Goal: Transaction & Acquisition: Book appointment/travel/reservation

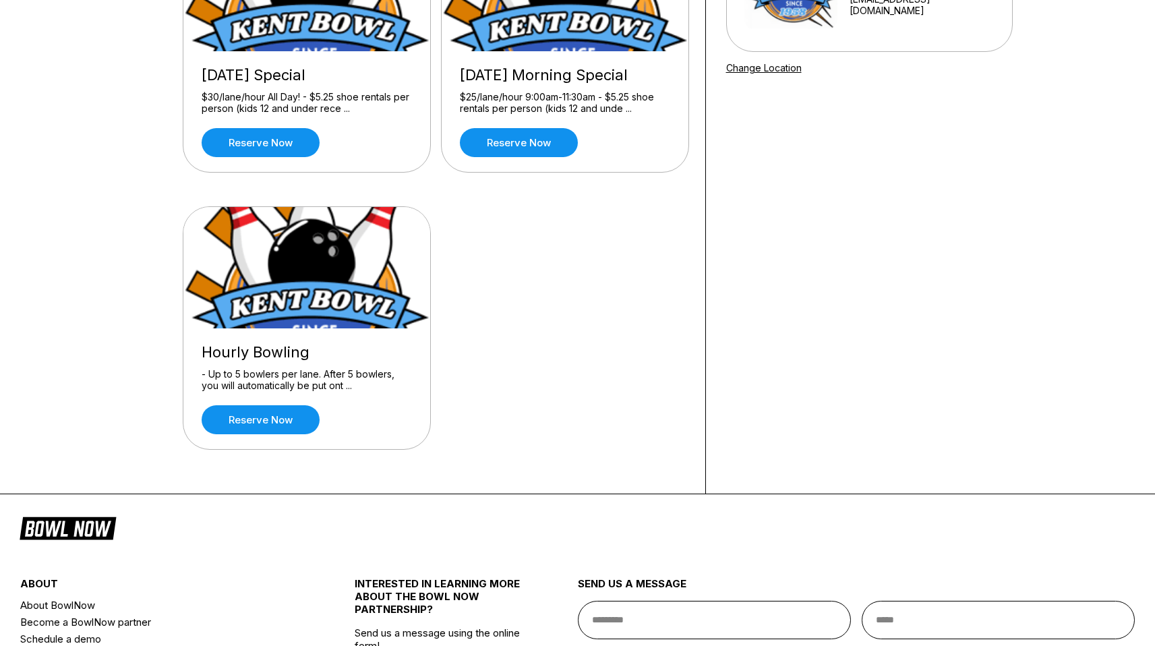
scroll to position [220, 0]
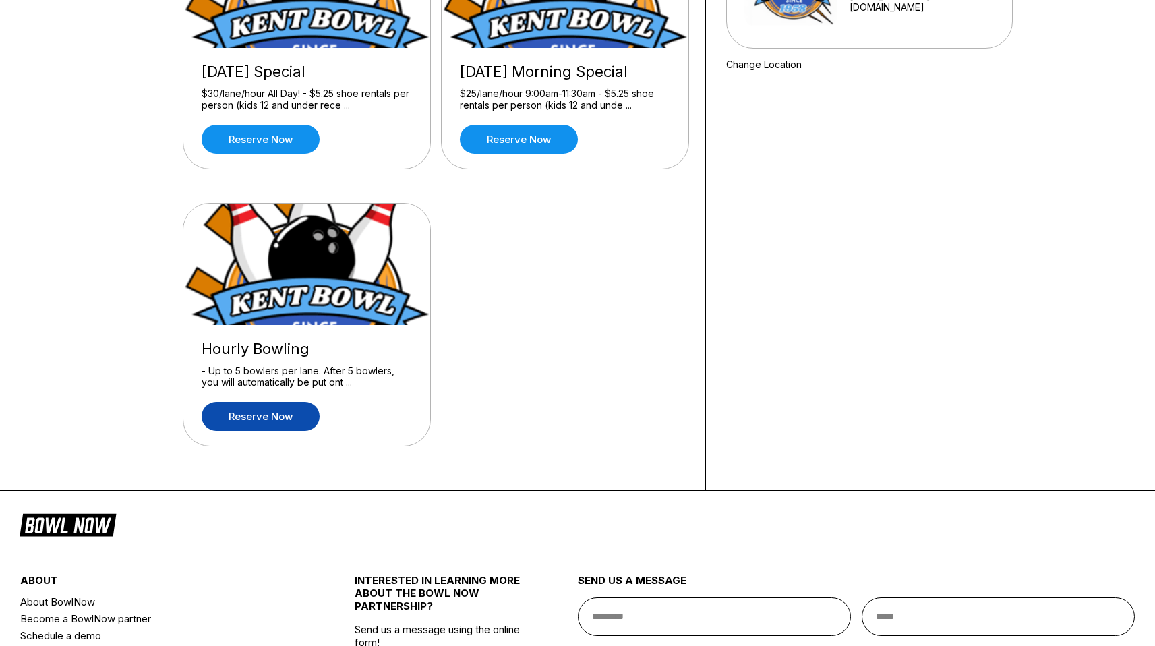
click at [286, 418] on link "Reserve now" at bounding box center [261, 416] width 118 height 29
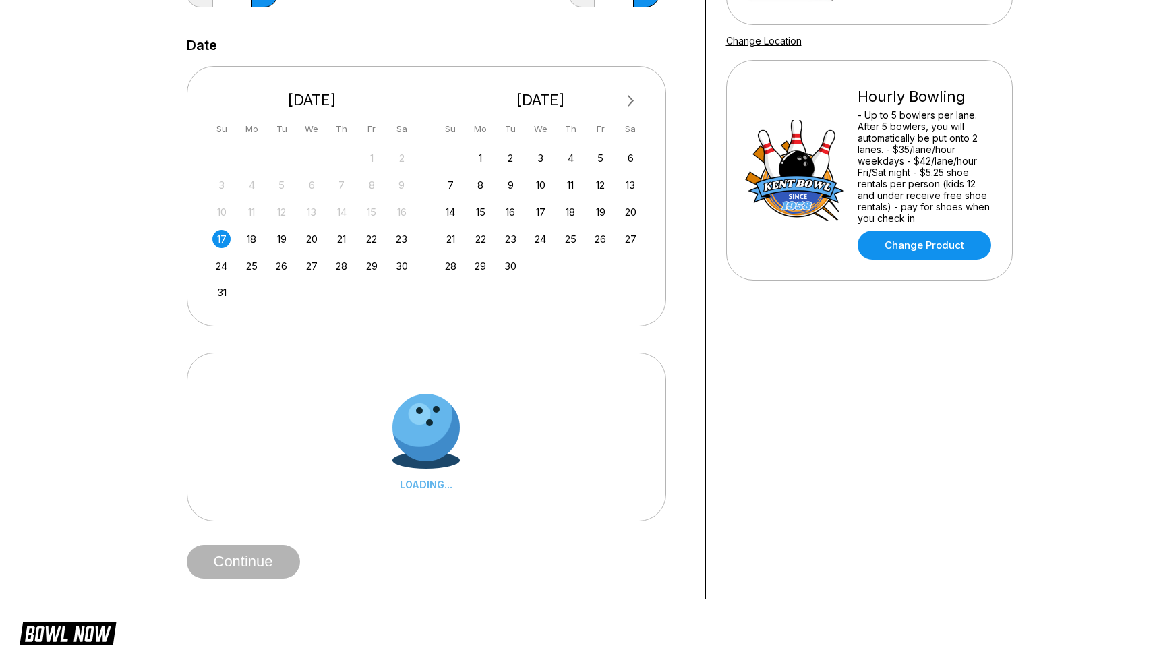
scroll to position [256, 0]
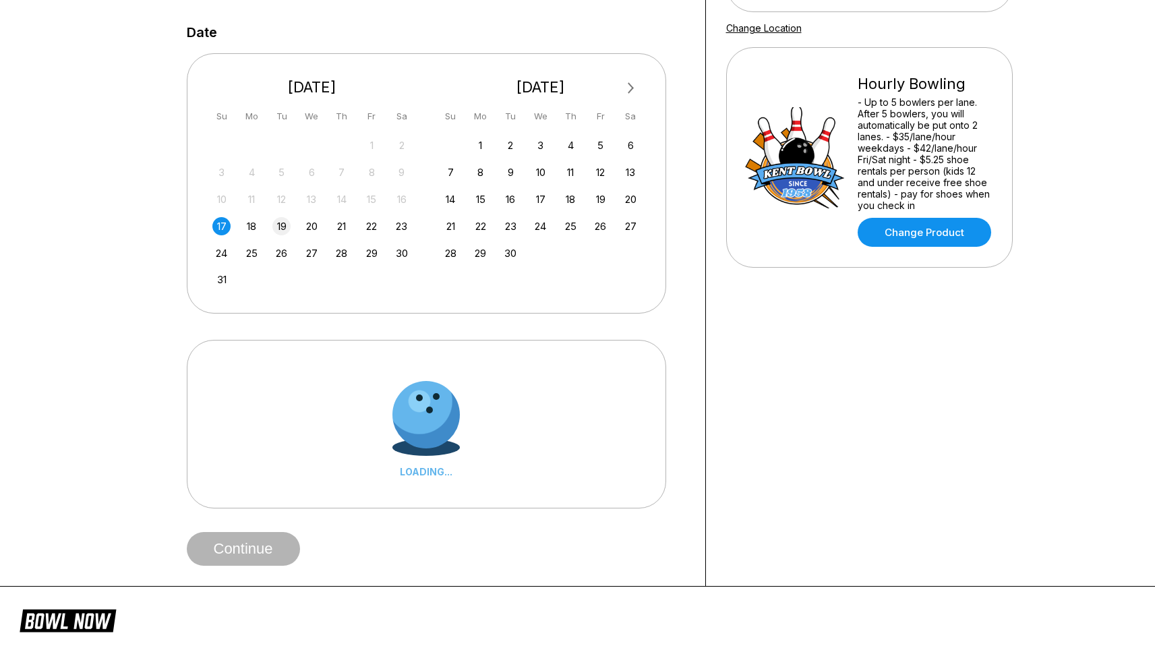
click at [283, 227] on div "19" at bounding box center [281, 226] width 18 height 18
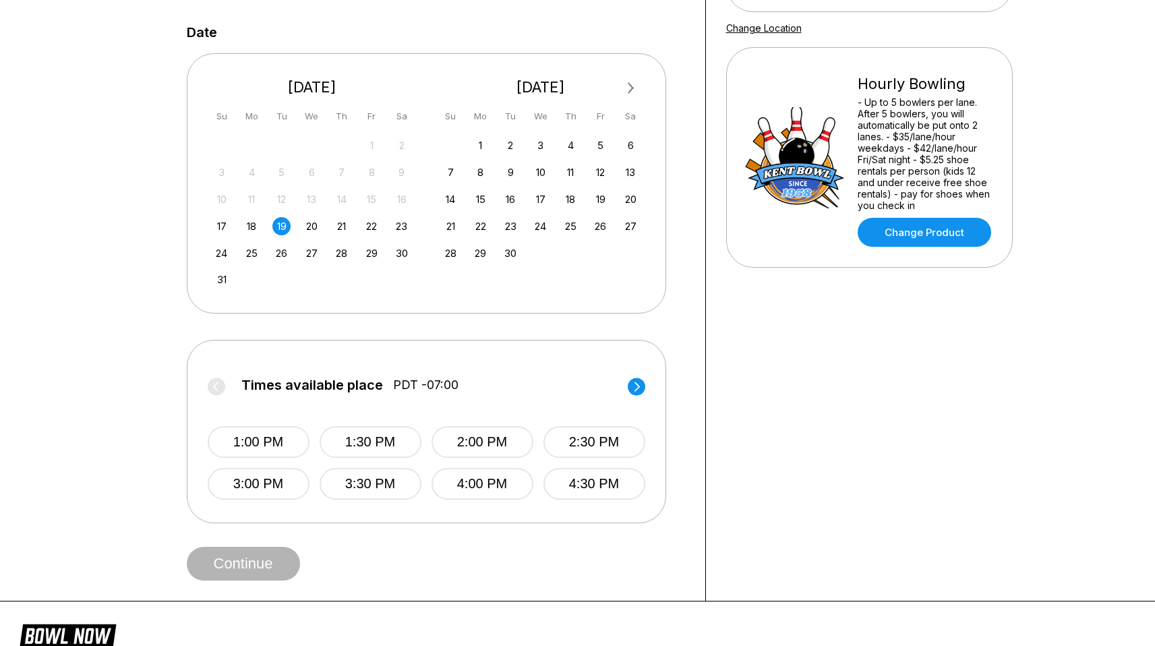
click at [641, 388] on circle at bounding box center [637, 387] width 18 height 18
click at [488, 429] on button "6:00 PM" at bounding box center [483, 442] width 102 height 32
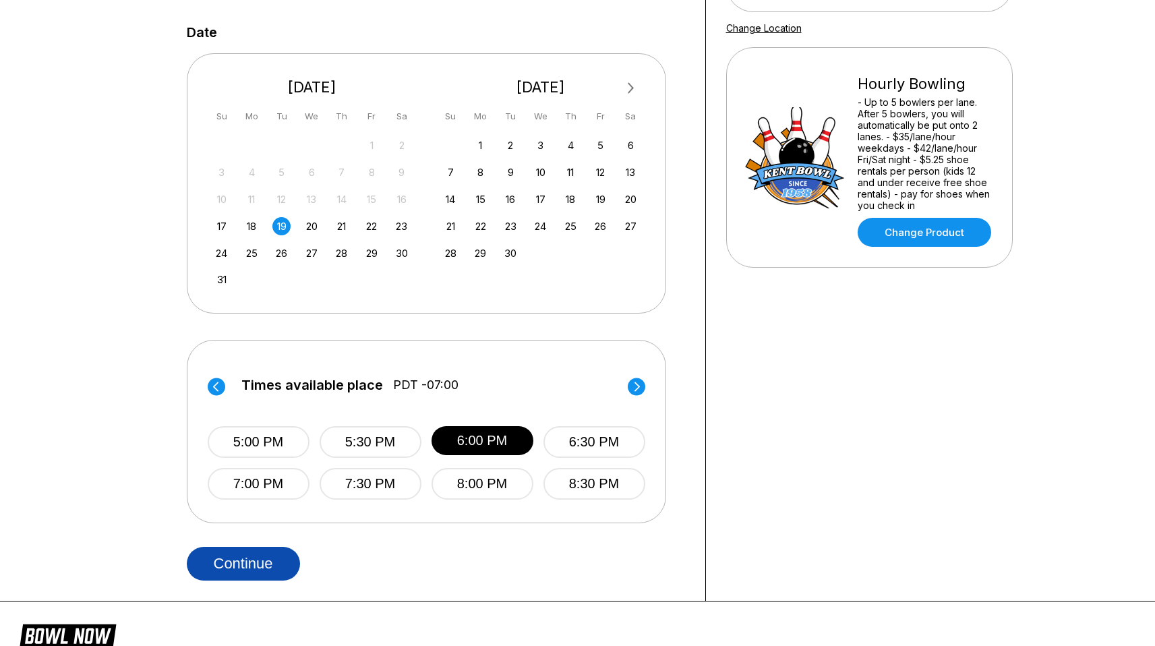
click at [256, 565] on button "Continue" at bounding box center [243, 564] width 113 height 34
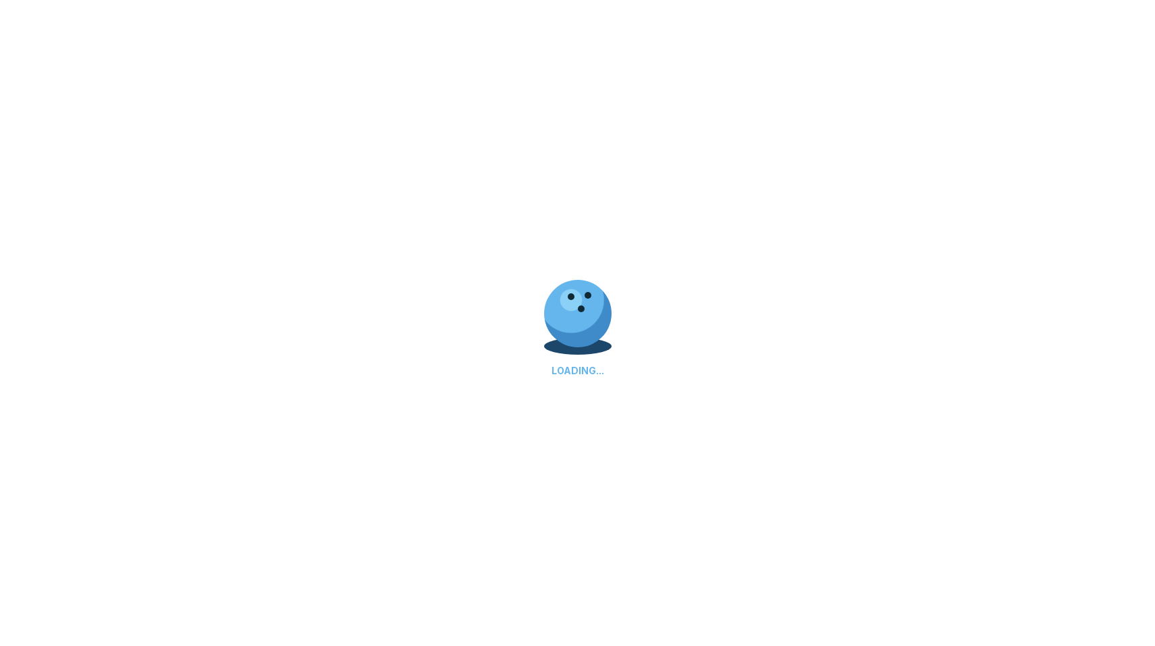
scroll to position [0, 0]
select select "**"
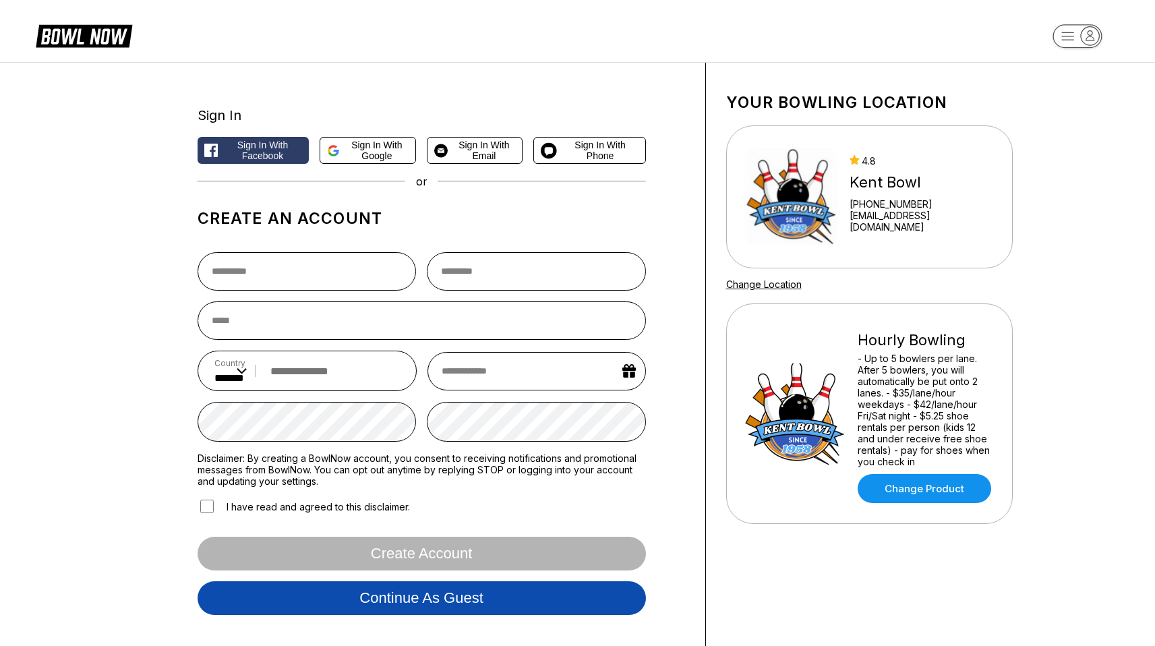
click at [268, 614] on button "Continue as guest" at bounding box center [422, 598] width 449 height 34
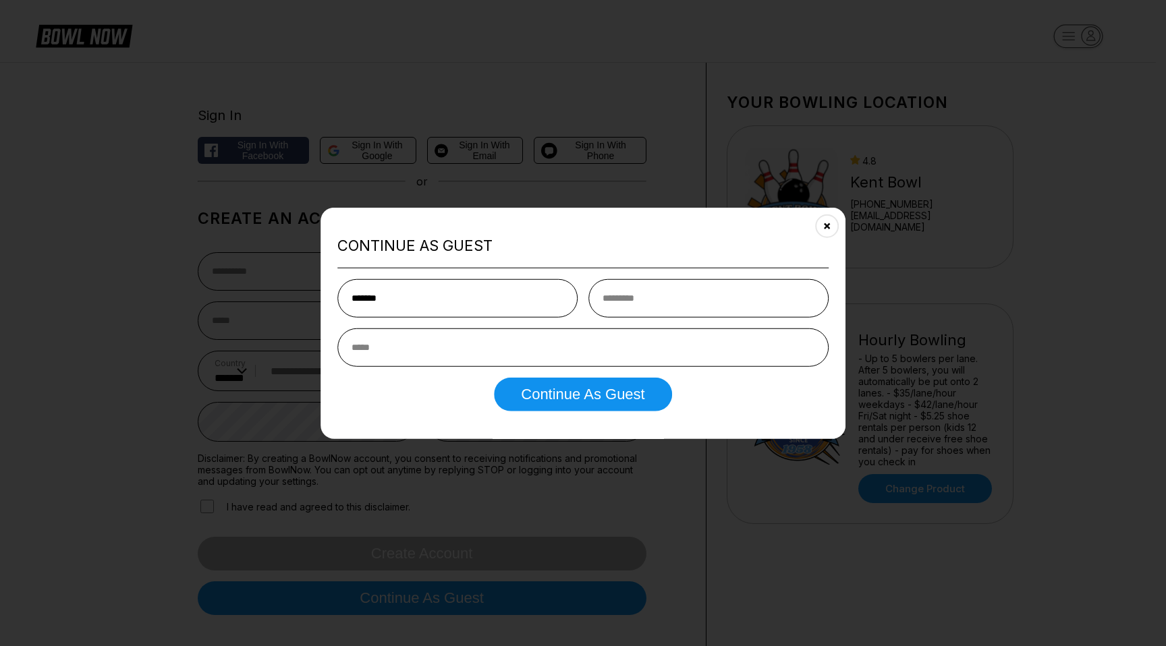
type input "*******"
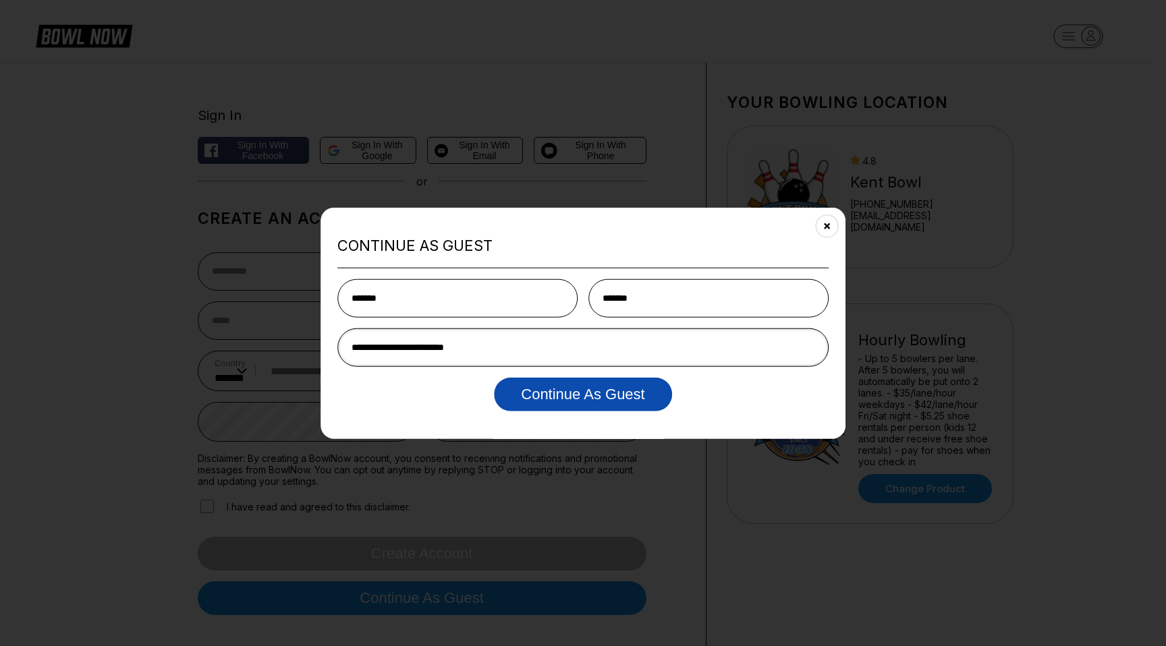
type input "**********"
click at [527, 399] on button "Continue as Guest" at bounding box center [582, 394] width 177 height 34
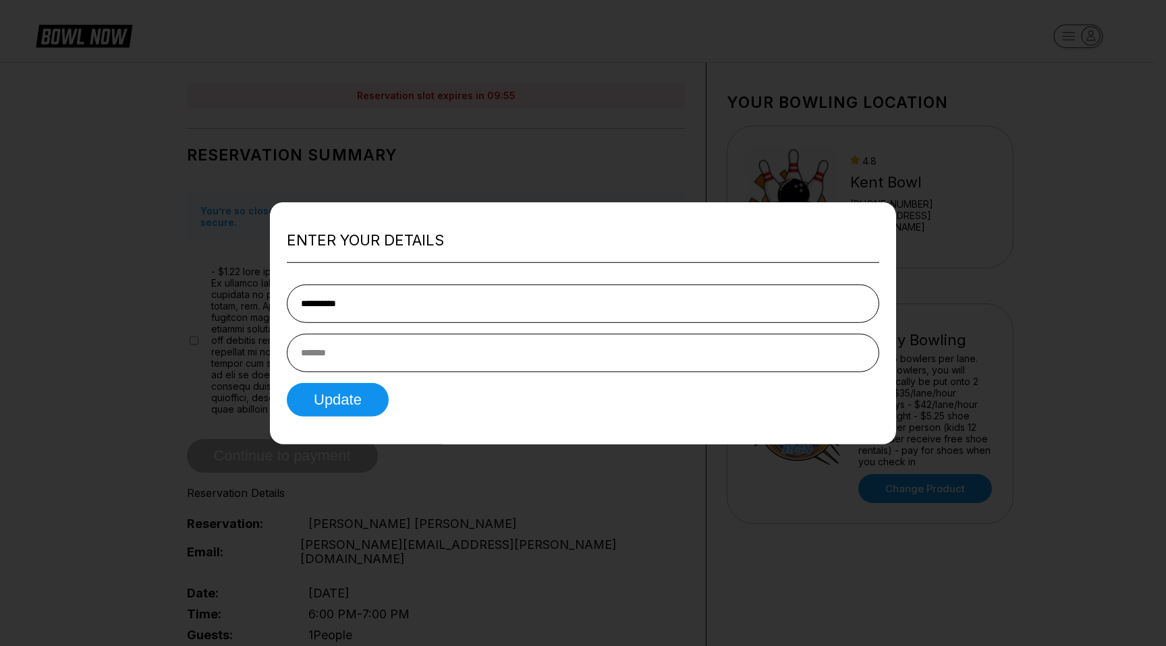
type input "**********"
click at [341, 405] on button "Update" at bounding box center [338, 399] width 102 height 34
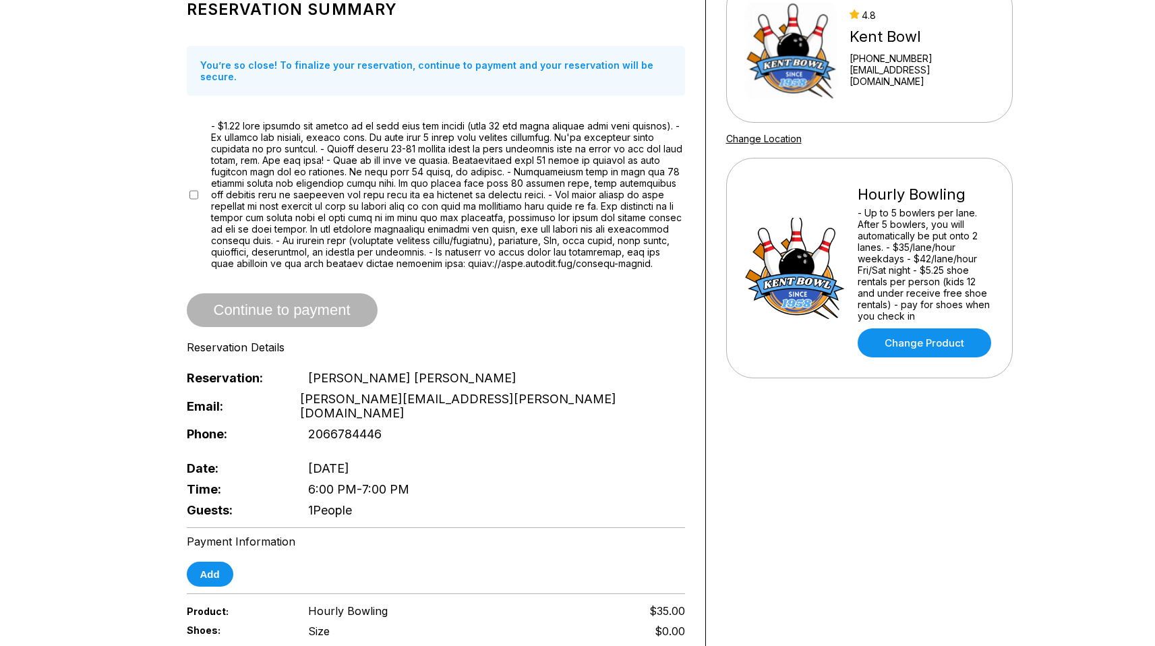
scroll to position [141, 0]
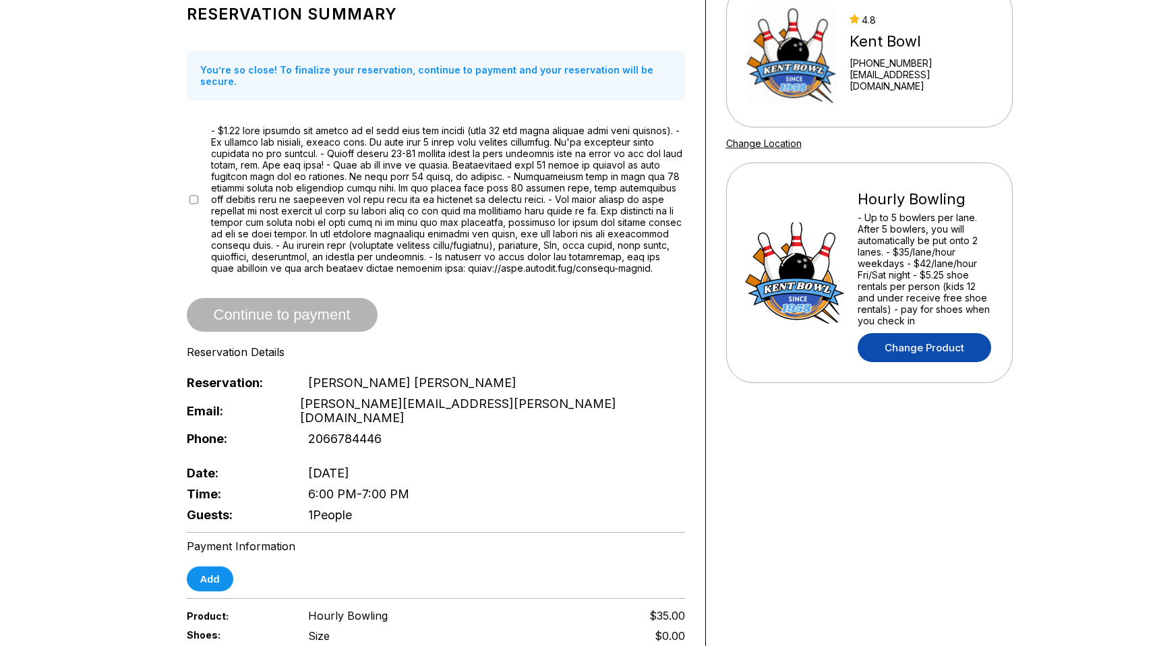
click at [886, 351] on link "Change Product" at bounding box center [925, 347] width 134 height 29
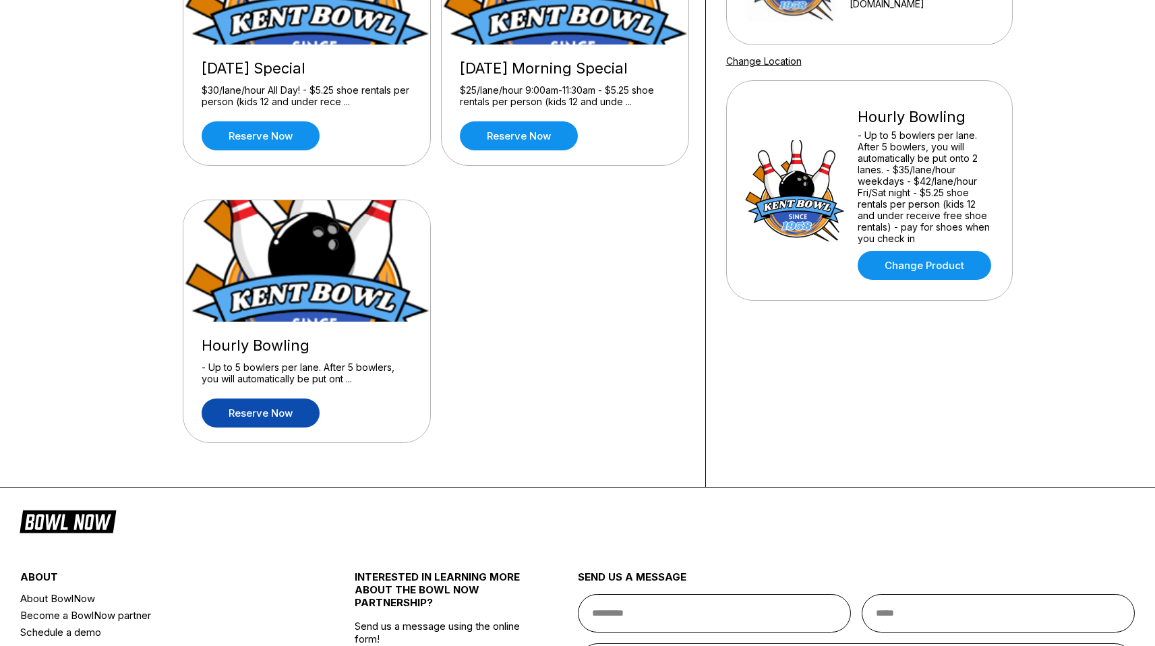
scroll to position [227, 0]
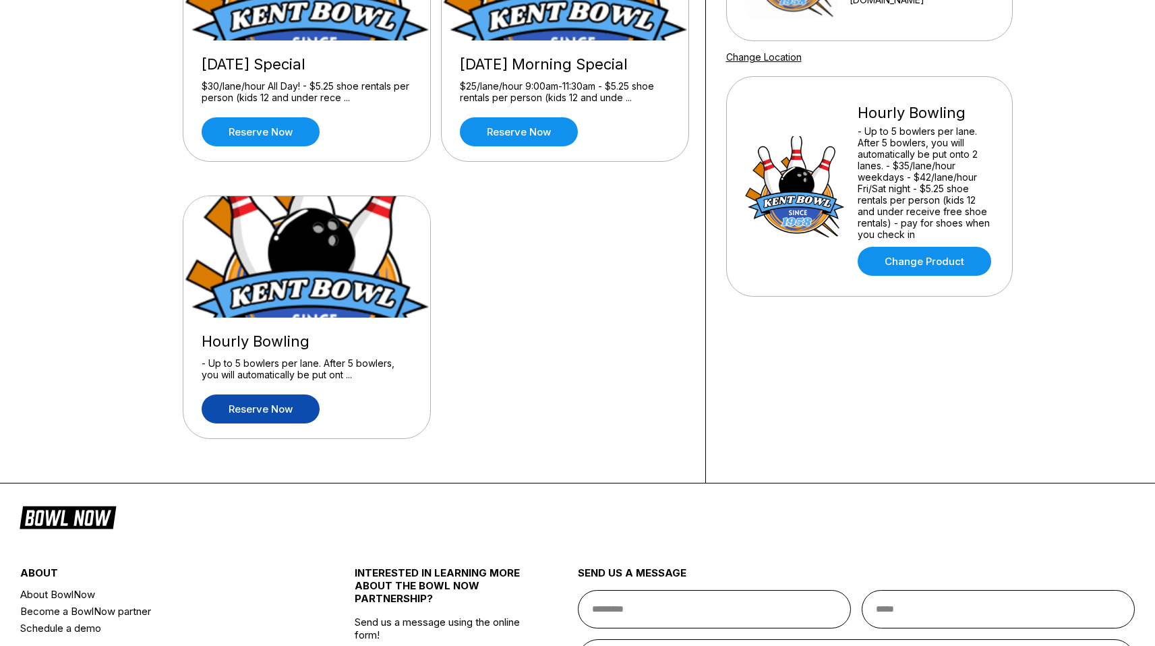
click at [296, 419] on link "Reserve now" at bounding box center [261, 409] width 118 height 29
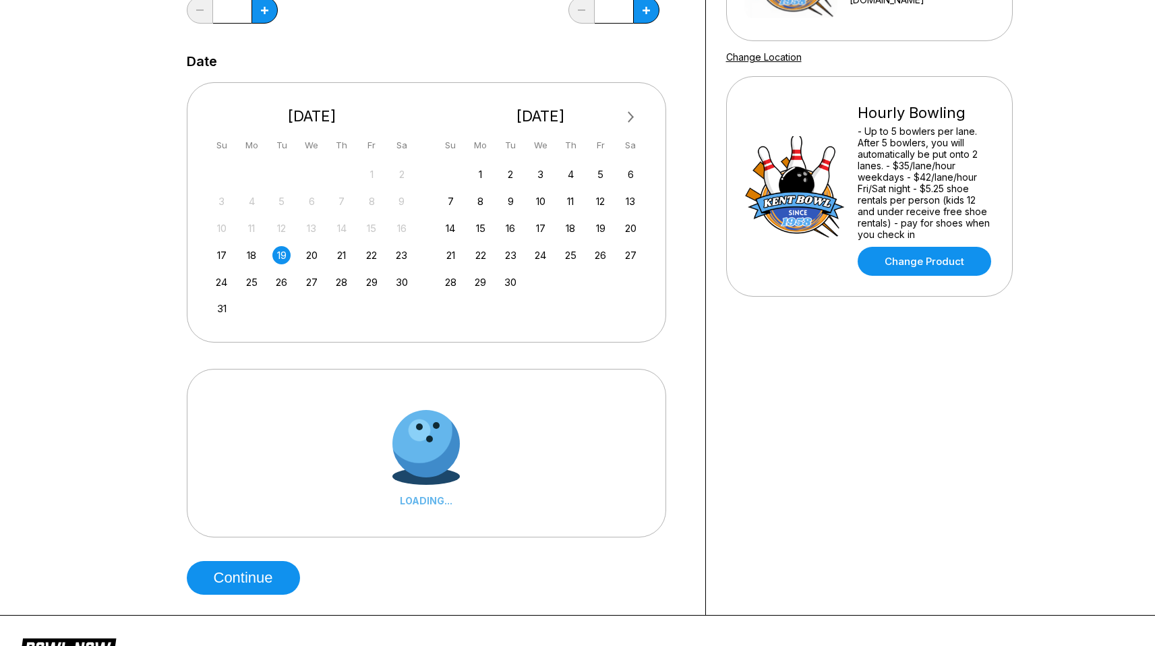
scroll to position [0, 0]
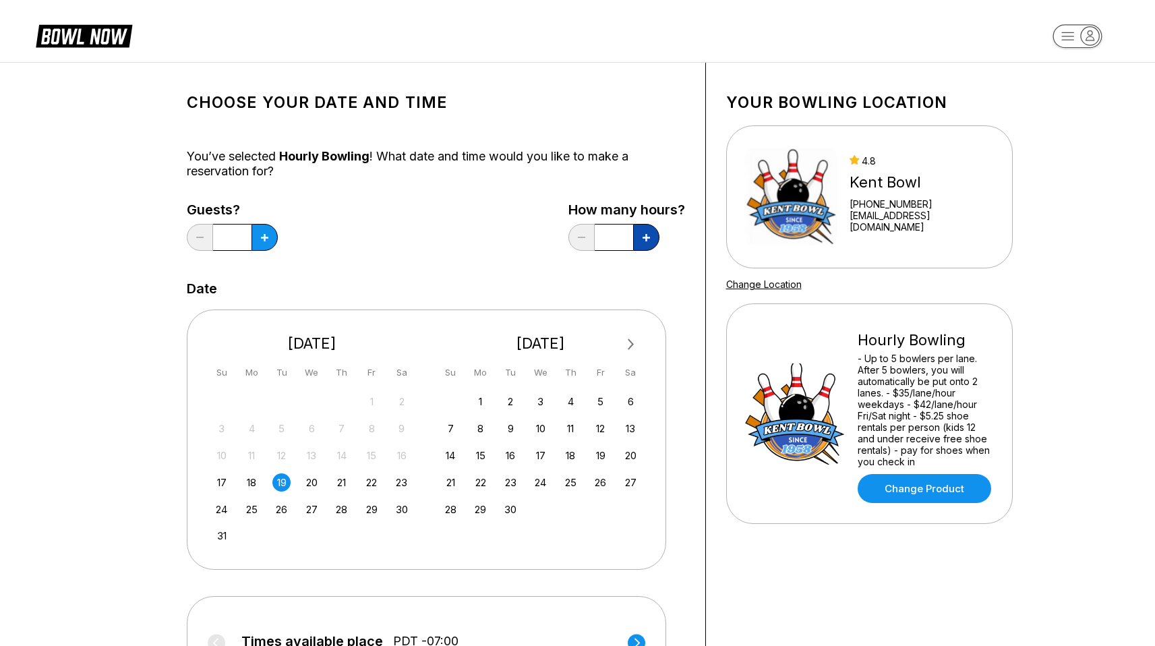
click at [268, 239] on icon at bounding box center [264, 237] width 7 height 7
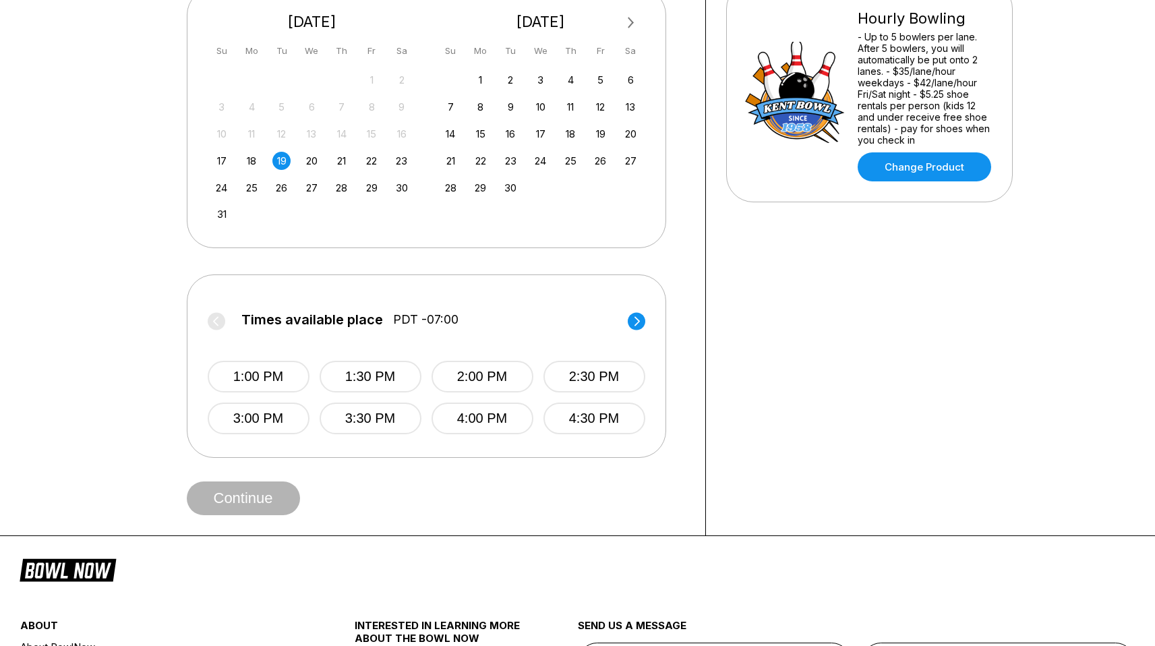
scroll to position [324, 0]
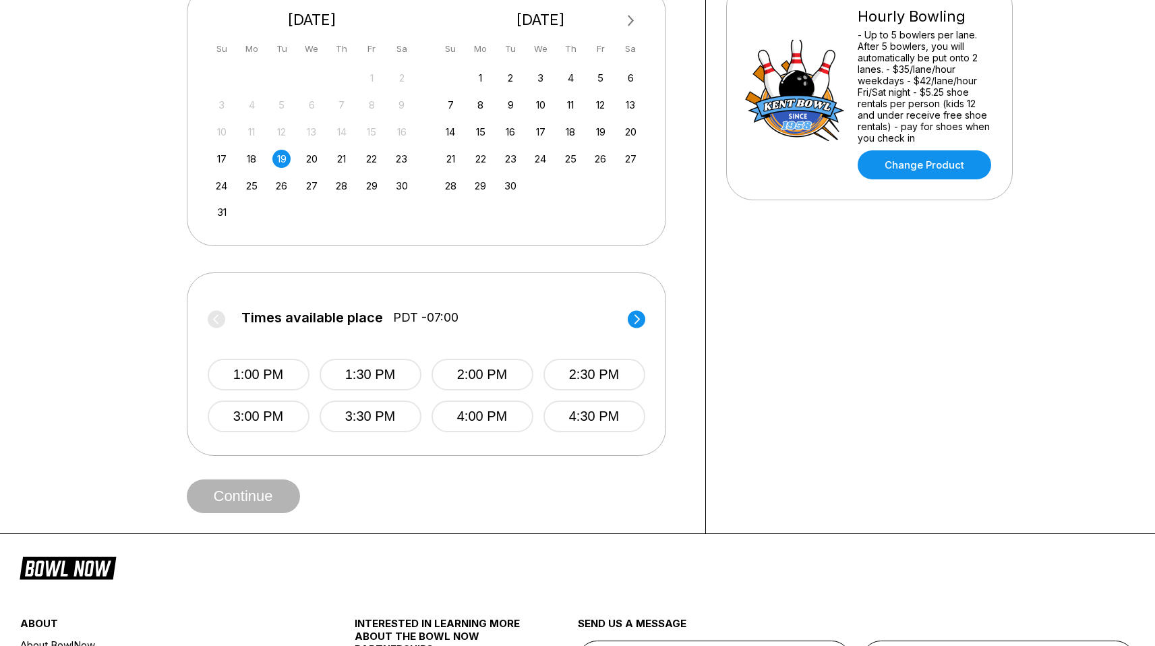
click at [646, 314] on div "Times available place PDT -07:00 1:00 PM 1:30 PM 2:00 PM 2:30 PM 3:00 PM 3:30 P…" at bounding box center [427, 363] width 480 height 183
click at [638, 322] on circle at bounding box center [637, 319] width 18 height 18
click at [486, 373] on button "6:00 PM" at bounding box center [483, 375] width 102 height 32
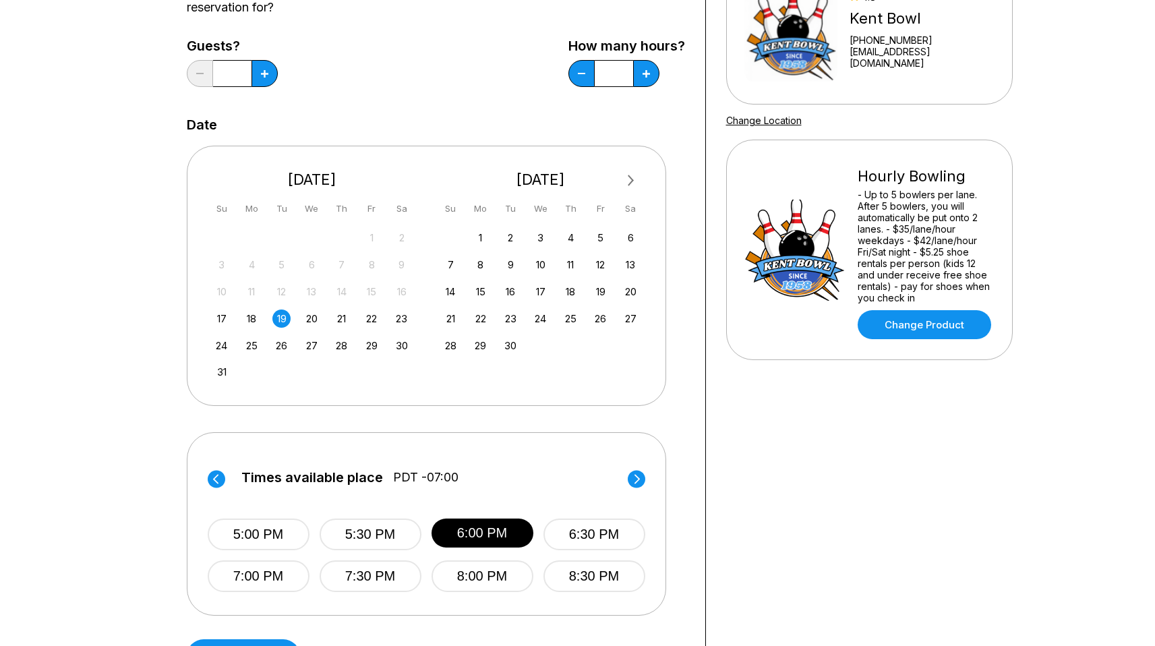
scroll to position [150, 0]
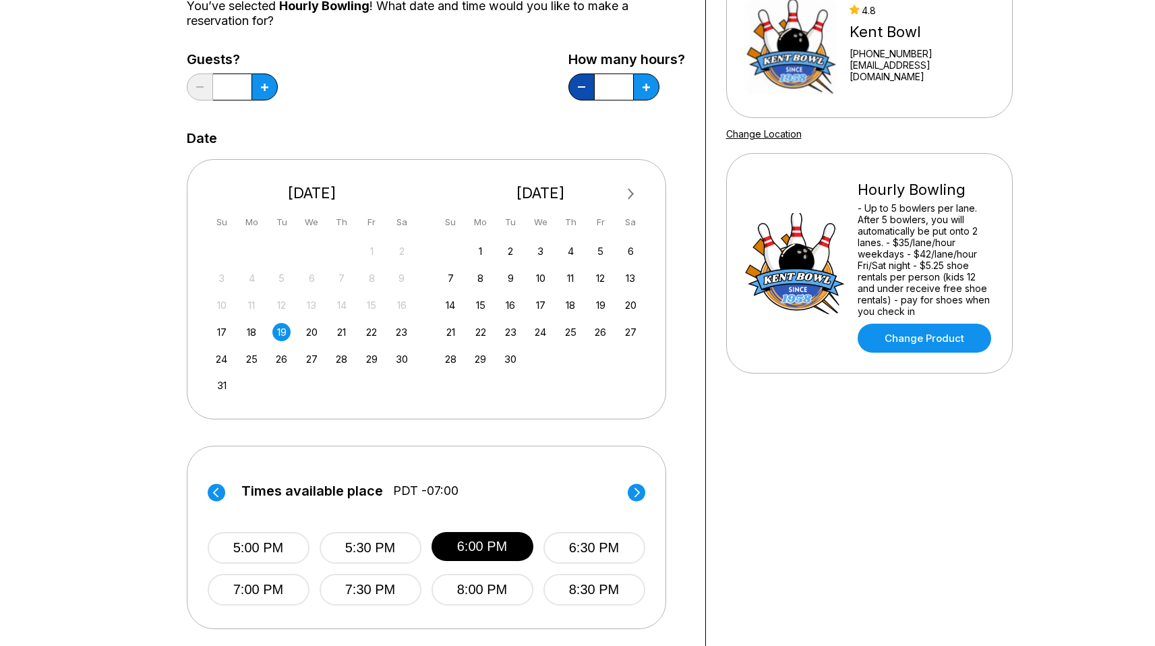
click at [213, 94] on button at bounding box center [200, 87] width 26 height 27
click at [637, 494] on icon at bounding box center [636, 492] width 5 height 9
click at [469, 544] on button "6:00 PM" at bounding box center [483, 548] width 102 height 32
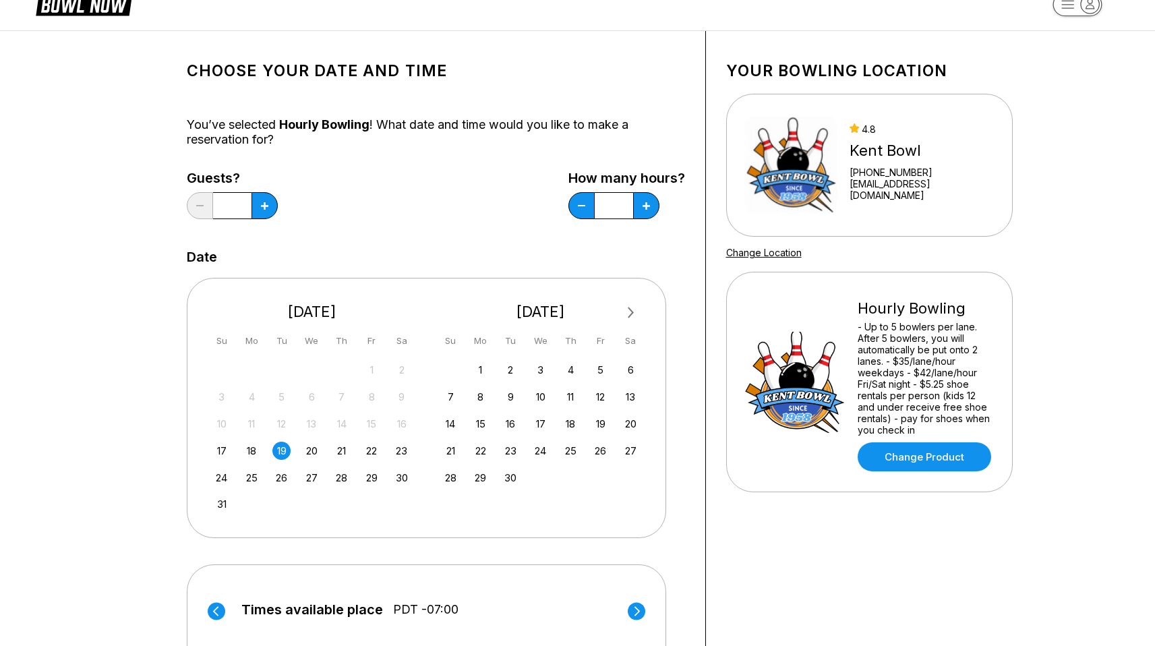
scroll to position [148, 0]
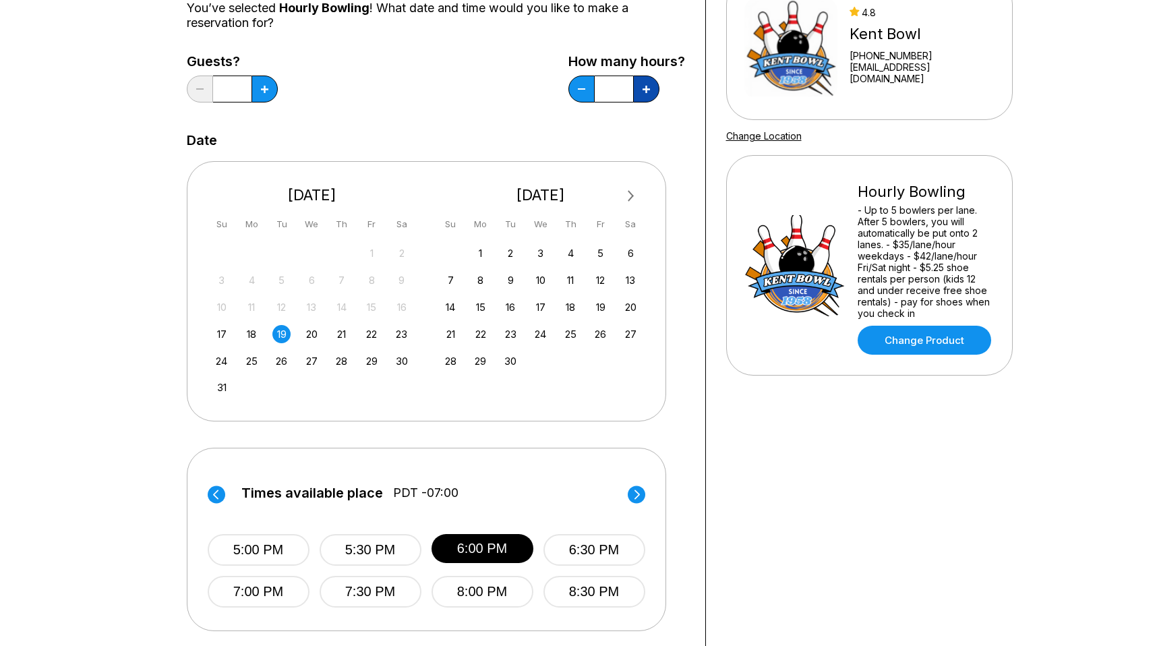
click at [278, 83] on button at bounding box center [265, 89] width 26 height 27
type input "*"
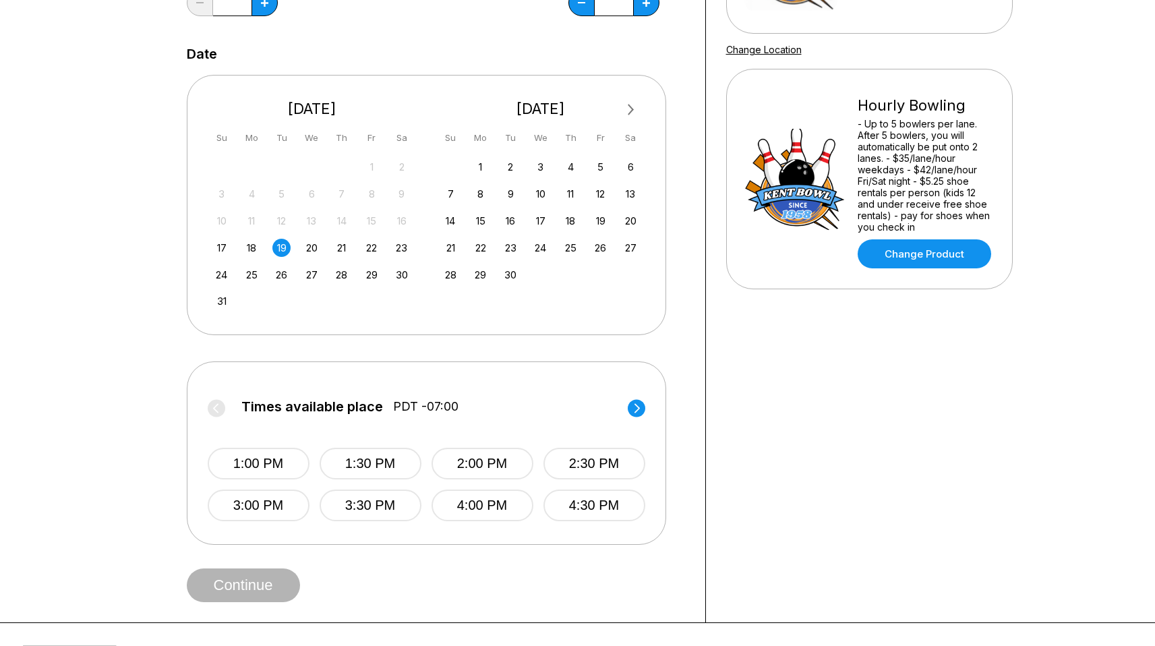
scroll to position [242, 0]
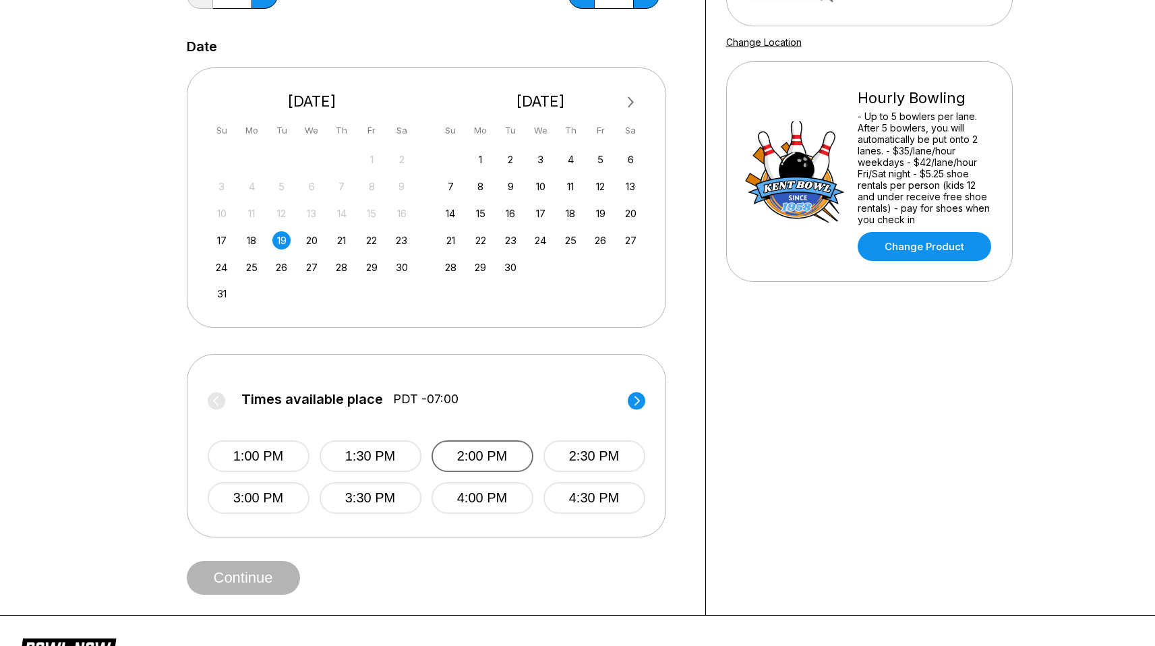
click at [486, 462] on button "2:00 PM" at bounding box center [483, 456] width 102 height 32
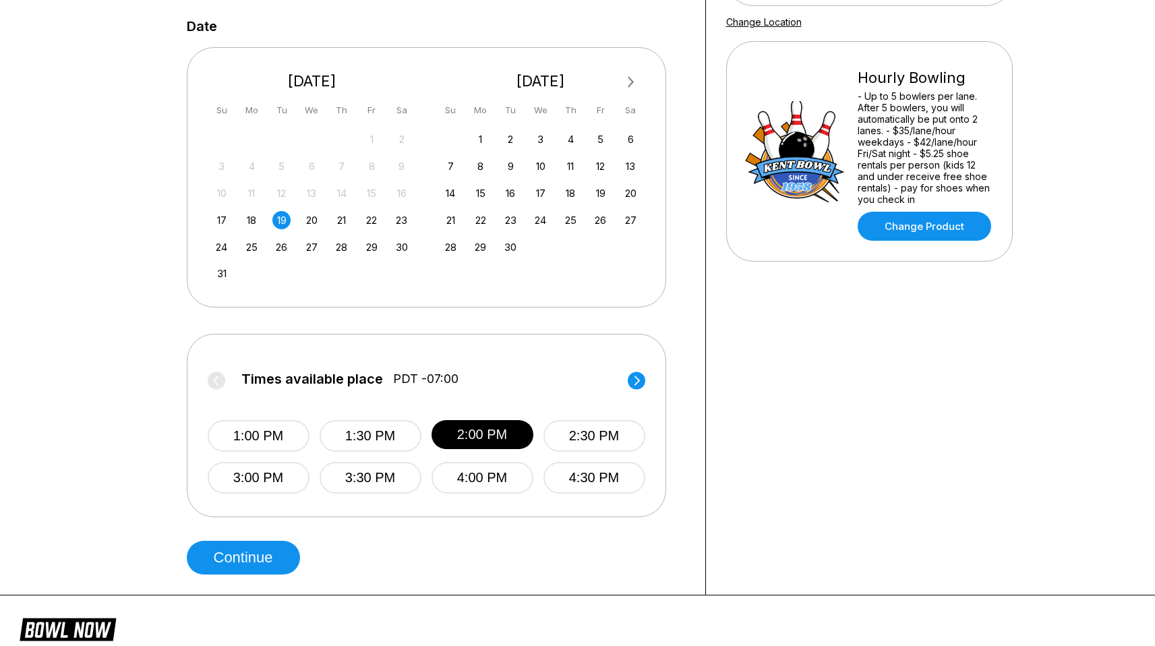
scroll to position [471, 0]
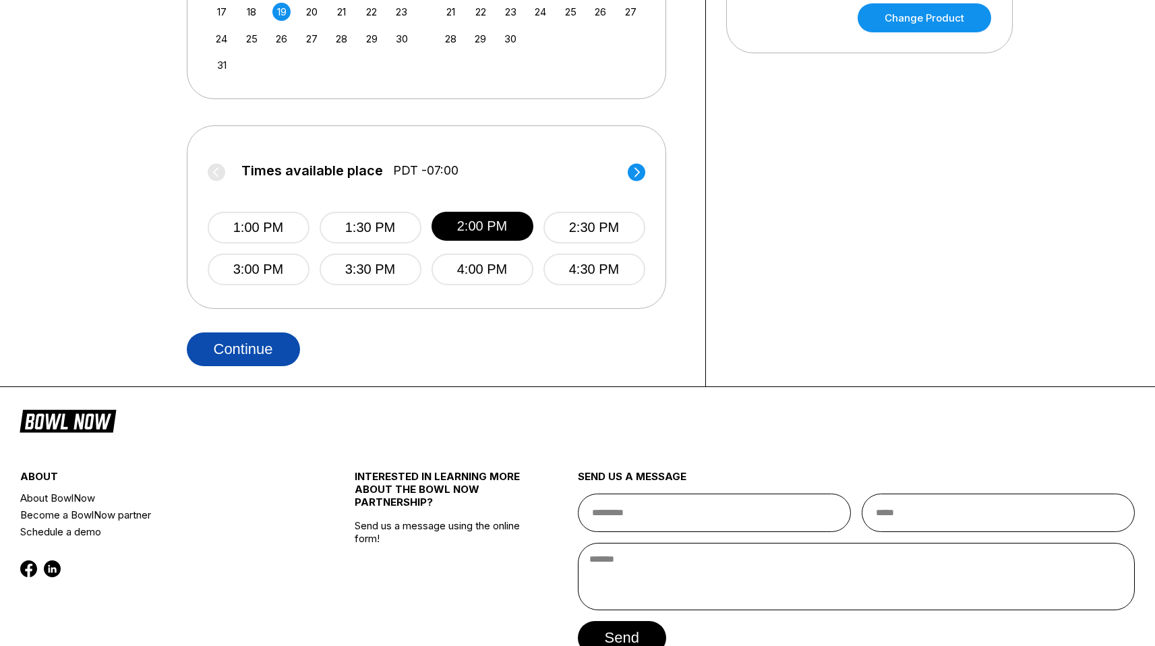
click at [234, 358] on button "Continue" at bounding box center [243, 350] width 113 height 34
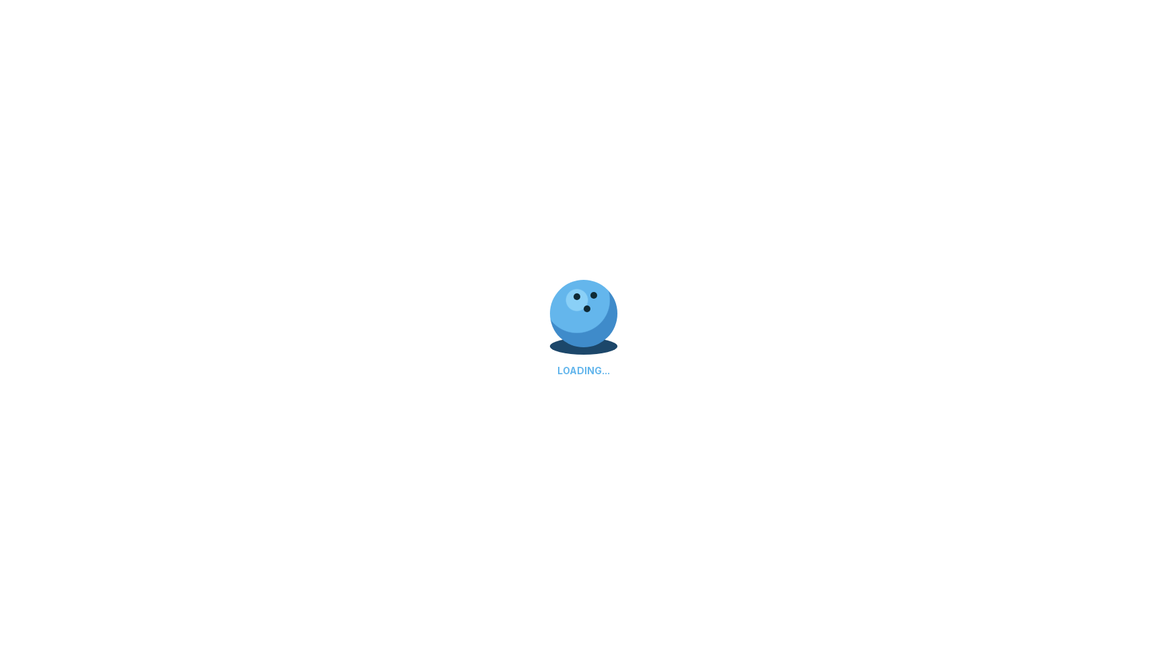
scroll to position [0, 0]
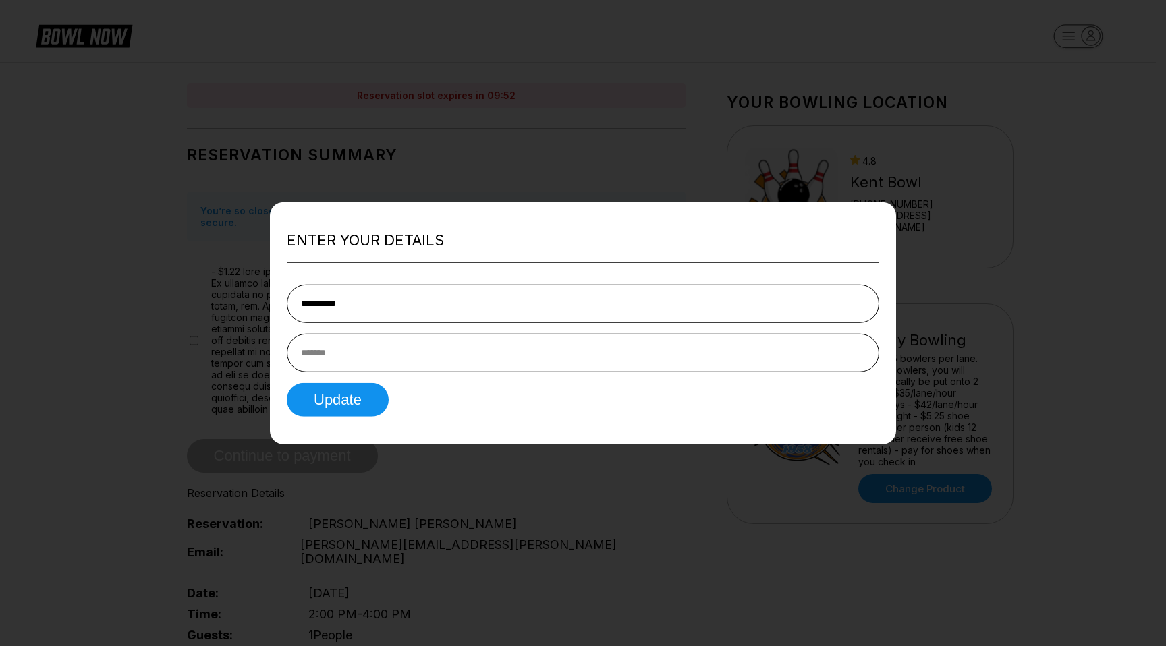
type input "**********"
click at [448, 496] on div at bounding box center [583, 323] width 1166 height 646
click at [503, 463] on div at bounding box center [583, 323] width 1166 height 646
click at [538, 450] on div at bounding box center [583, 323] width 1166 height 646
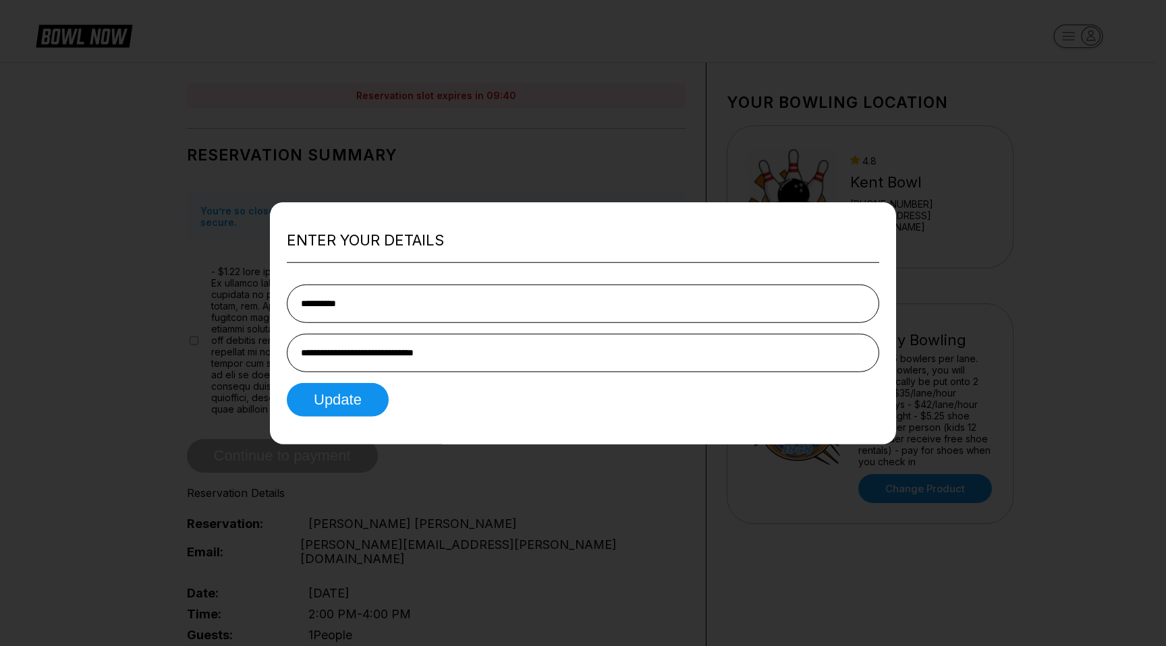
click at [430, 101] on div at bounding box center [583, 323] width 1166 height 646
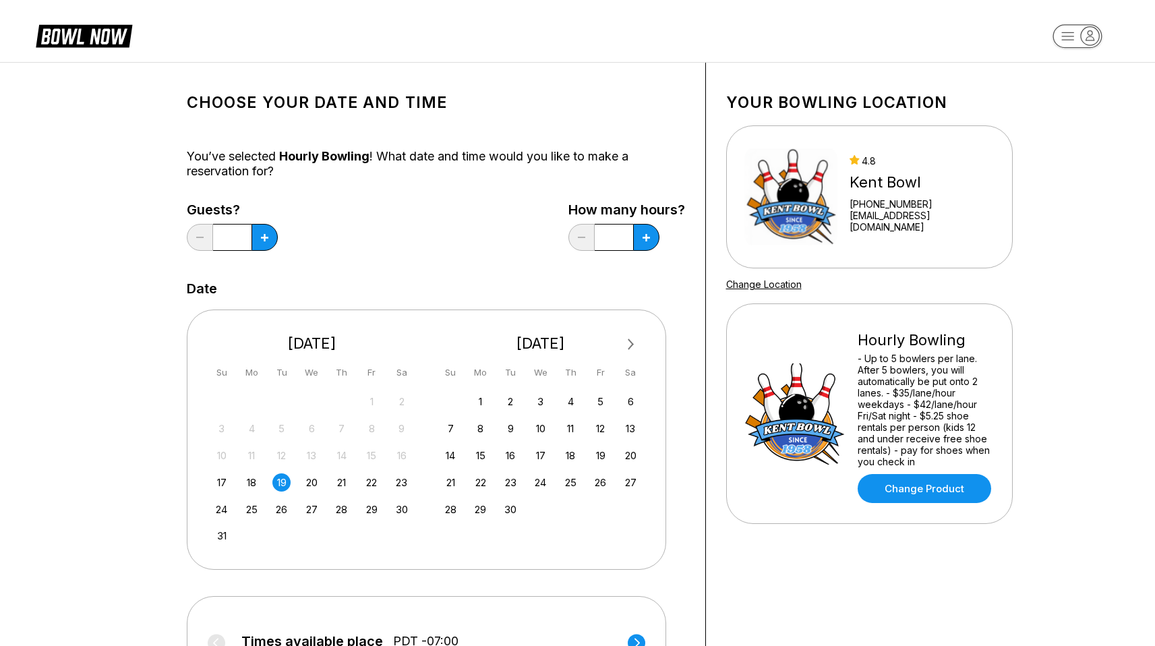
click at [279, 481] on div "19" at bounding box center [281, 483] width 18 height 18
click at [269, 243] on button at bounding box center [265, 237] width 26 height 27
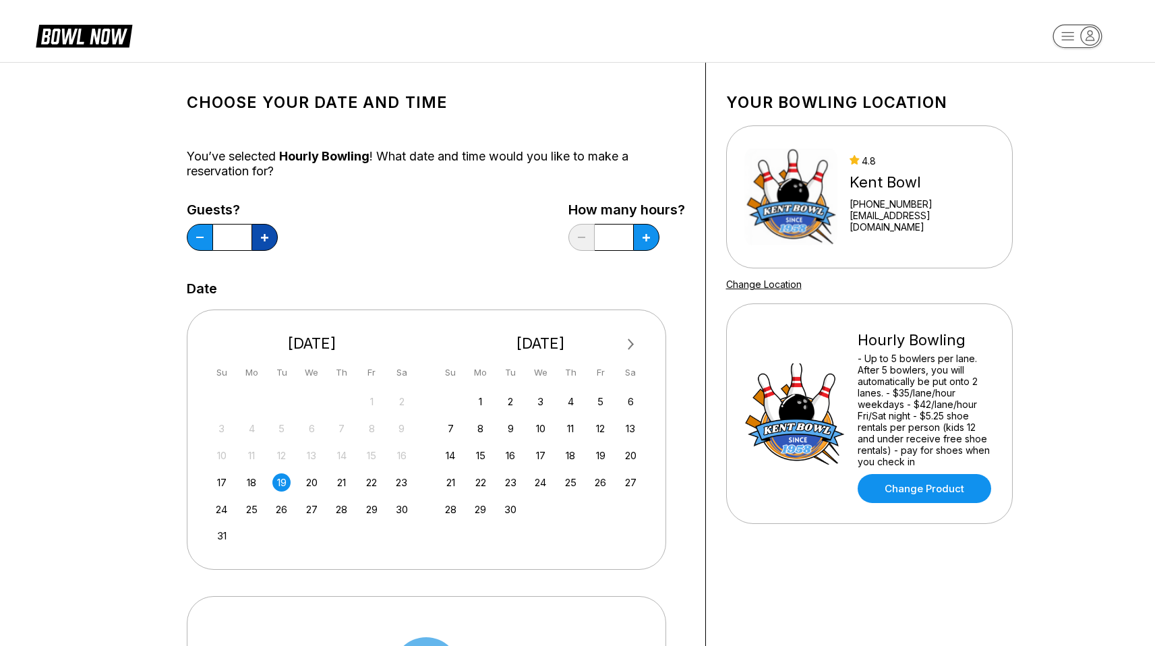
type input "*"
click at [278, 236] on button at bounding box center [265, 237] width 26 height 27
type input "***"
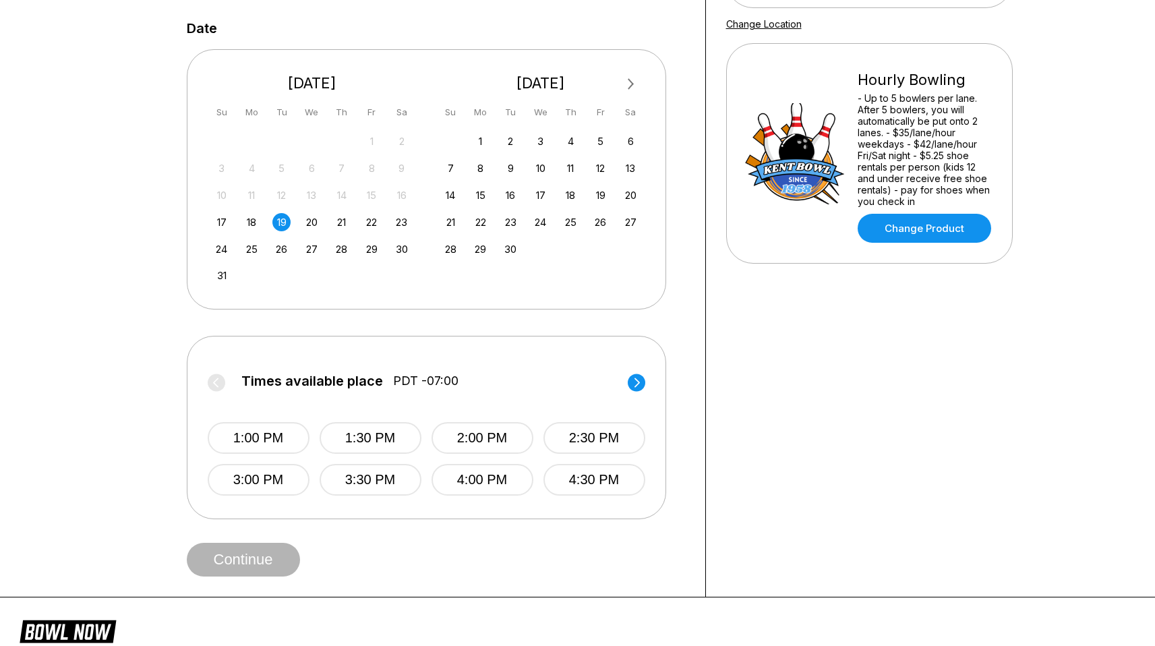
scroll to position [261, 0]
click at [636, 380] on circle at bounding box center [637, 382] width 18 height 18
click at [505, 433] on button "6:00 PM" at bounding box center [483, 438] width 102 height 32
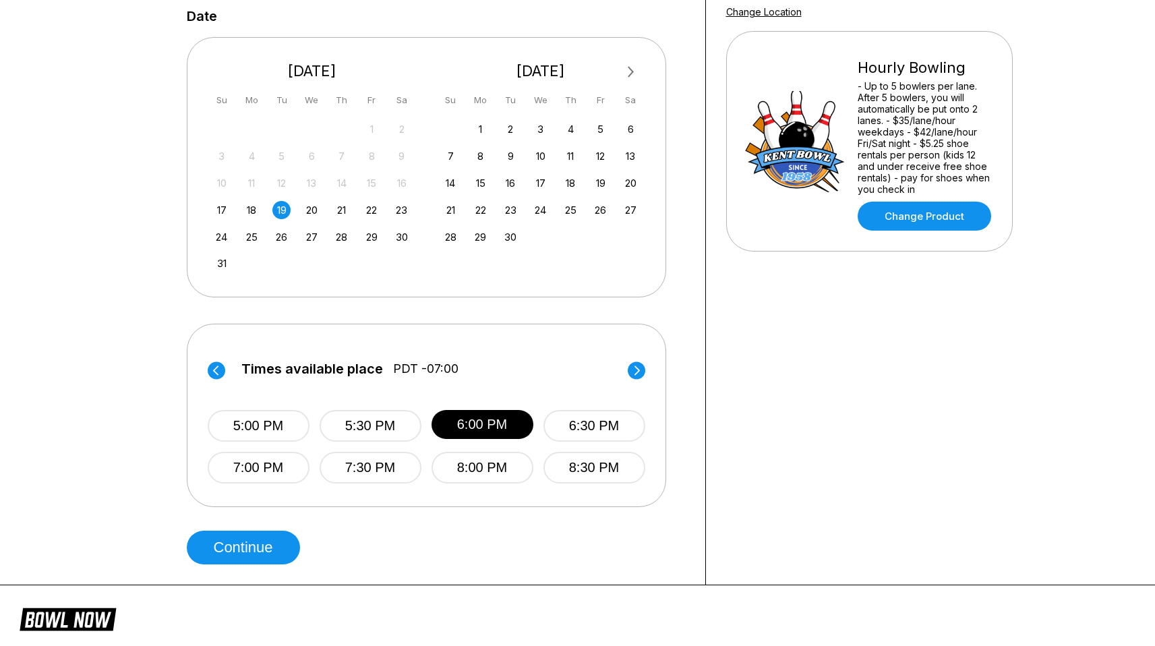
scroll to position [284, 0]
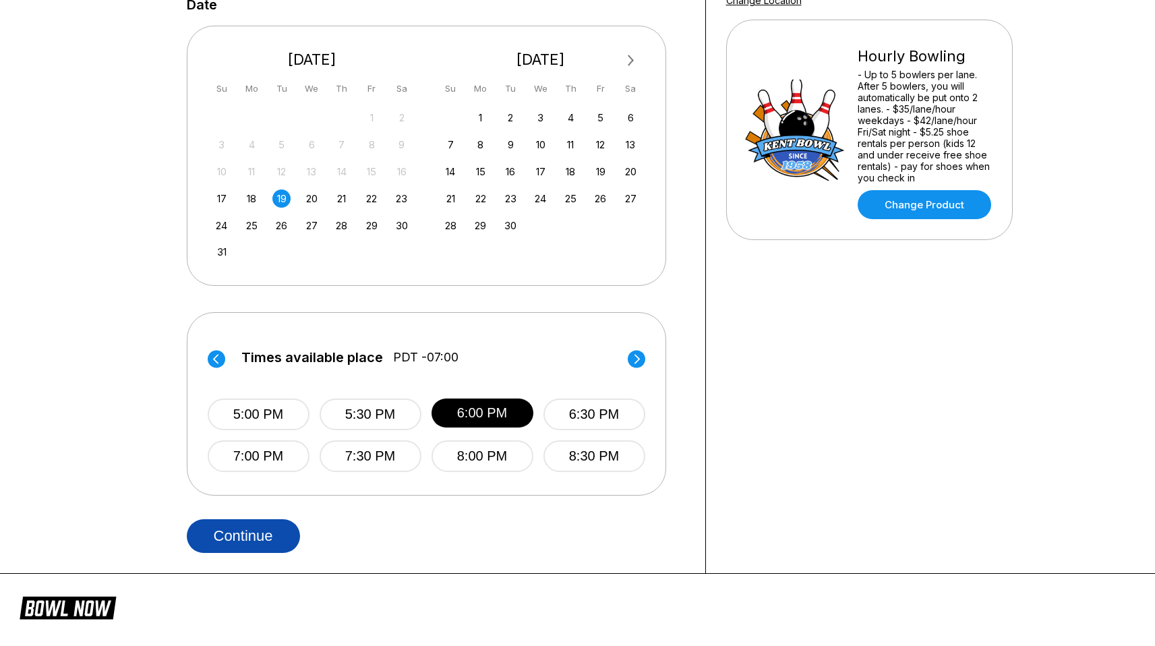
click at [247, 538] on button "Continue" at bounding box center [243, 536] width 113 height 34
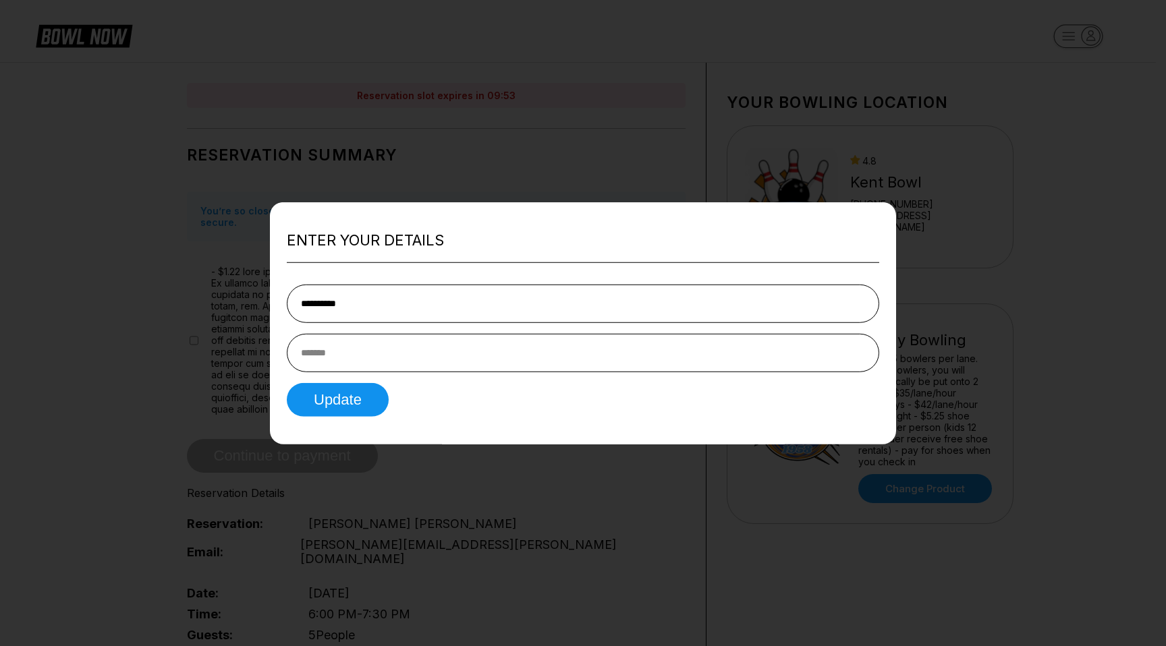
type input "**********"
click at [461, 431] on div "**********" at bounding box center [583, 323] width 626 height 242
click at [347, 394] on button "Update" at bounding box center [338, 399] width 102 height 34
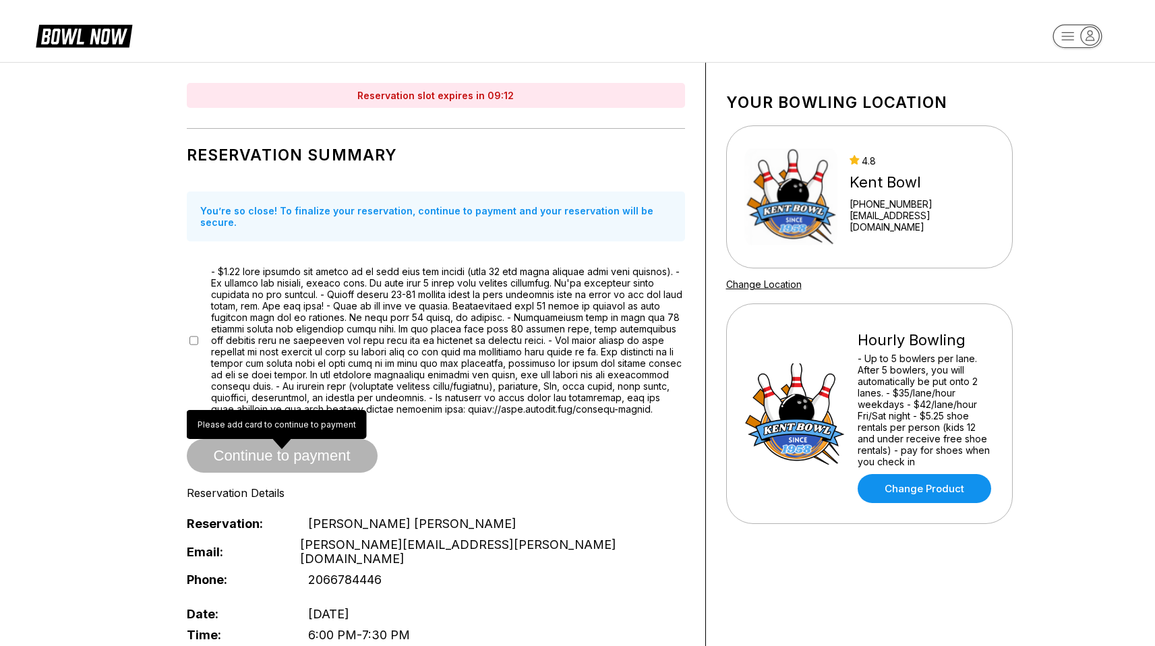
click at [346, 455] on span "Continue to payment" at bounding box center [282, 456] width 191 height 13
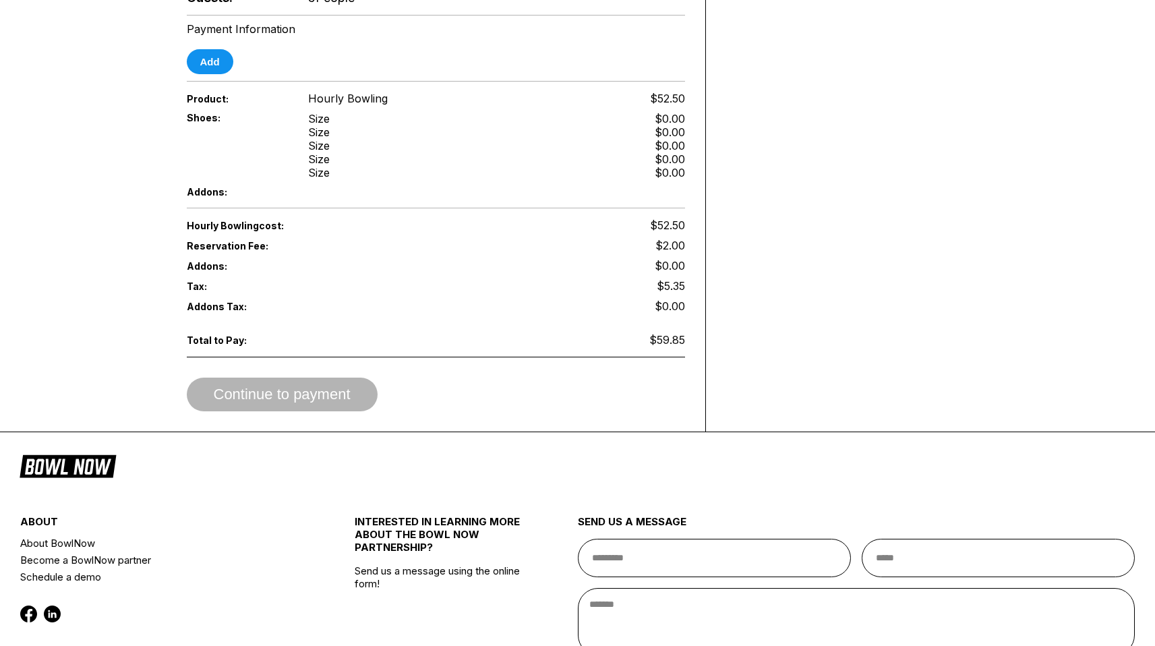
scroll to position [661, 0]
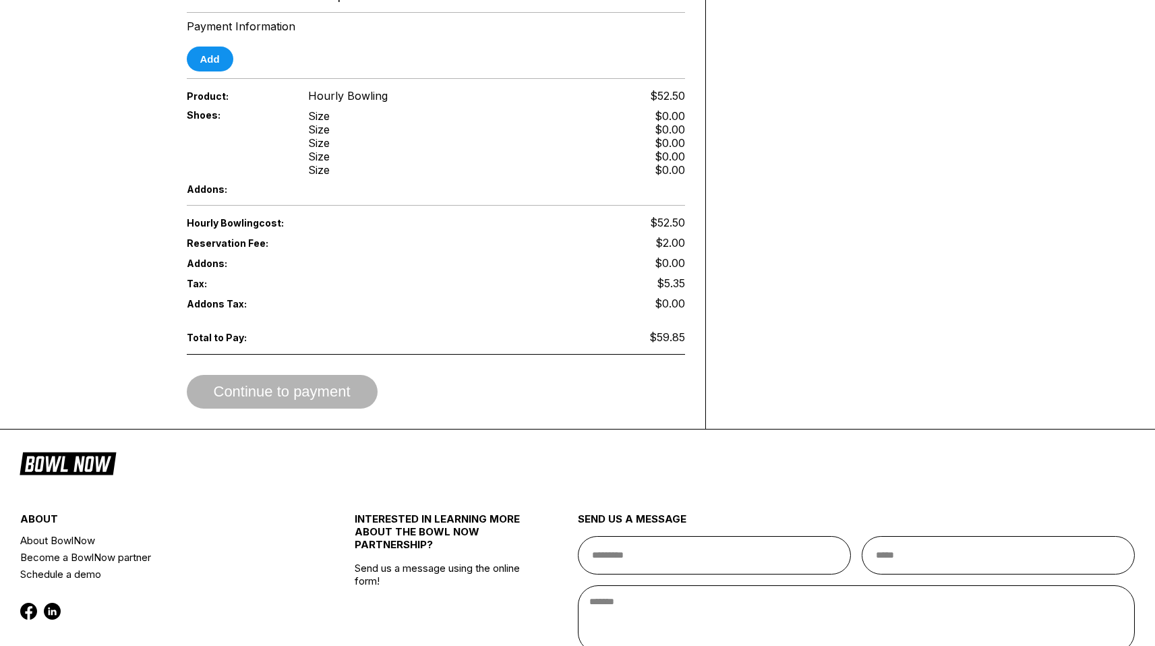
click at [342, 384] on div "Continue to payment" at bounding box center [436, 392] width 498 height 34
click at [347, 375] on div "Continue to payment" at bounding box center [436, 392] width 498 height 34
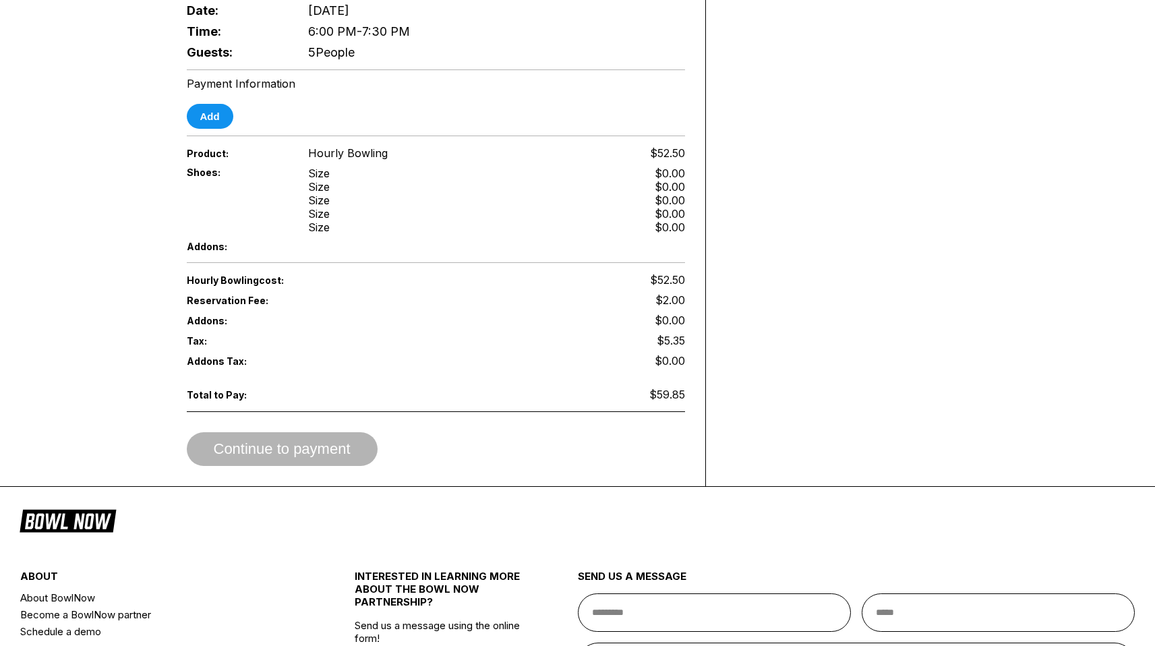
scroll to position [603, 0]
click at [200, 110] on button "Add" at bounding box center [210, 117] width 47 height 25
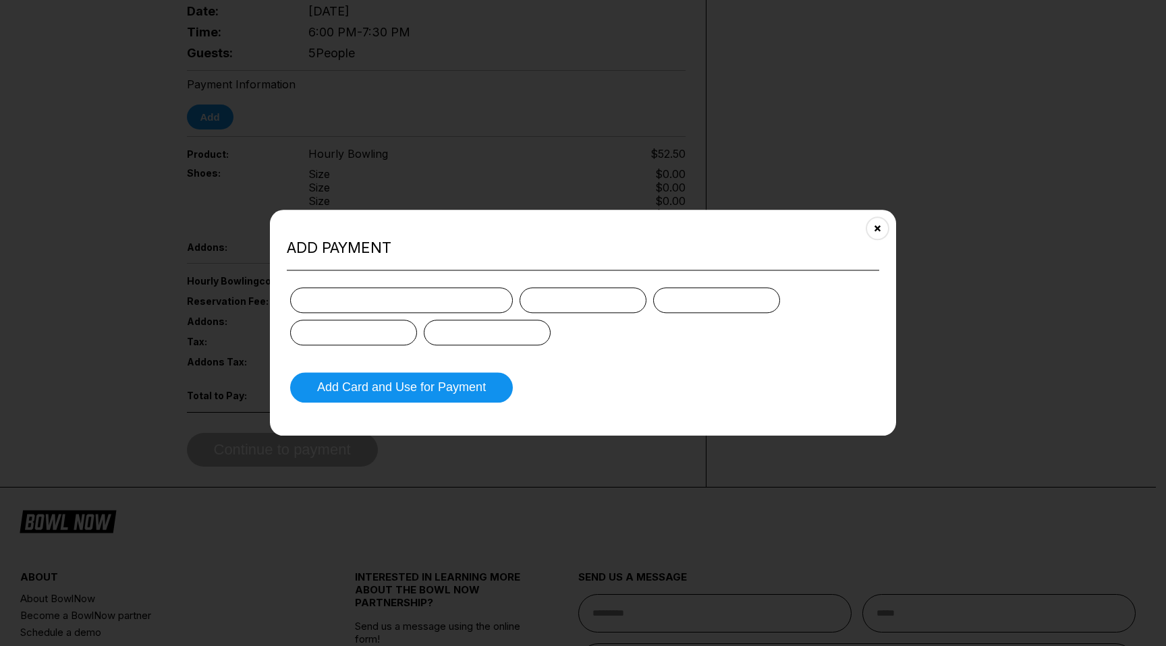
click at [393, 312] on div at bounding box center [401, 300] width 223 height 26
click at [572, 316] on div at bounding box center [582, 316] width 585 height 59
click at [540, 332] on div at bounding box center [487, 333] width 127 height 26
click at [675, 358] on form "Add Card and Use for Payment" at bounding box center [583, 345] width 592 height 123
click at [474, 388] on button "Add Card and Use for Payment" at bounding box center [401, 387] width 223 height 30
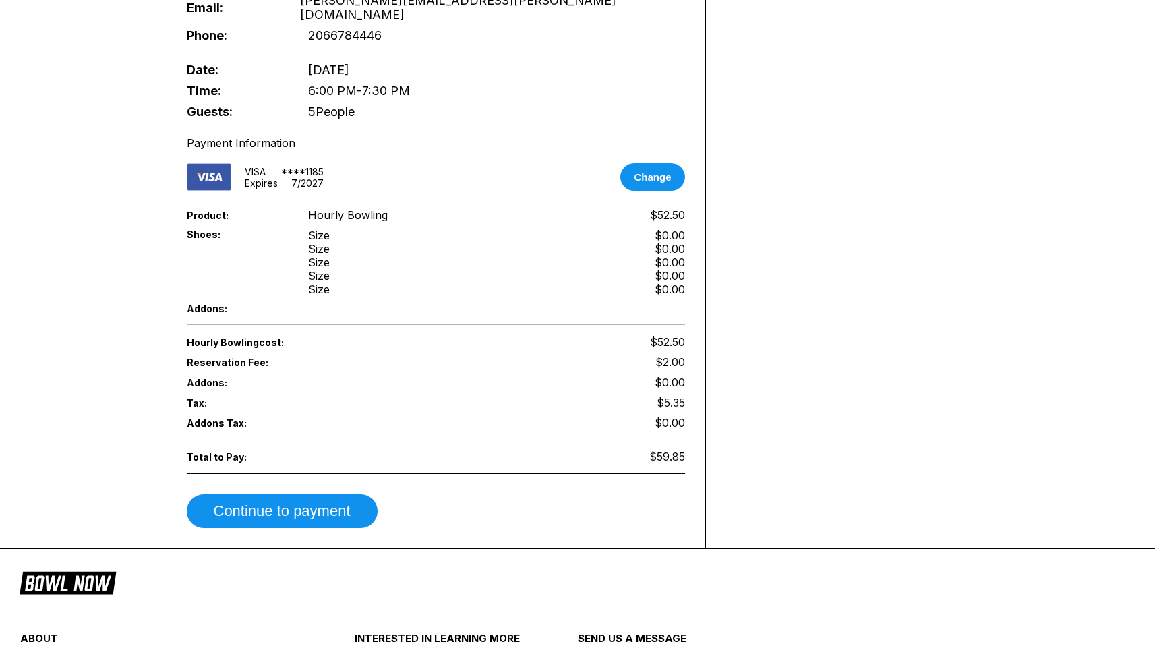
scroll to position [546, 0]
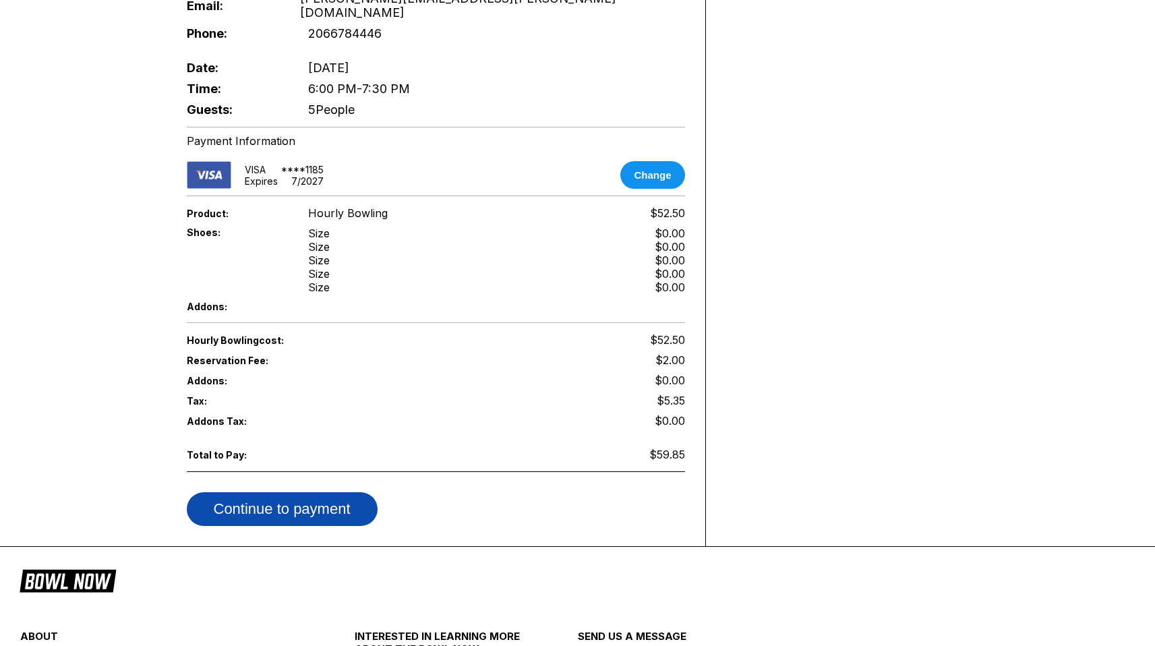
click at [285, 492] on button "Continue to payment" at bounding box center [282, 509] width 191 height 34
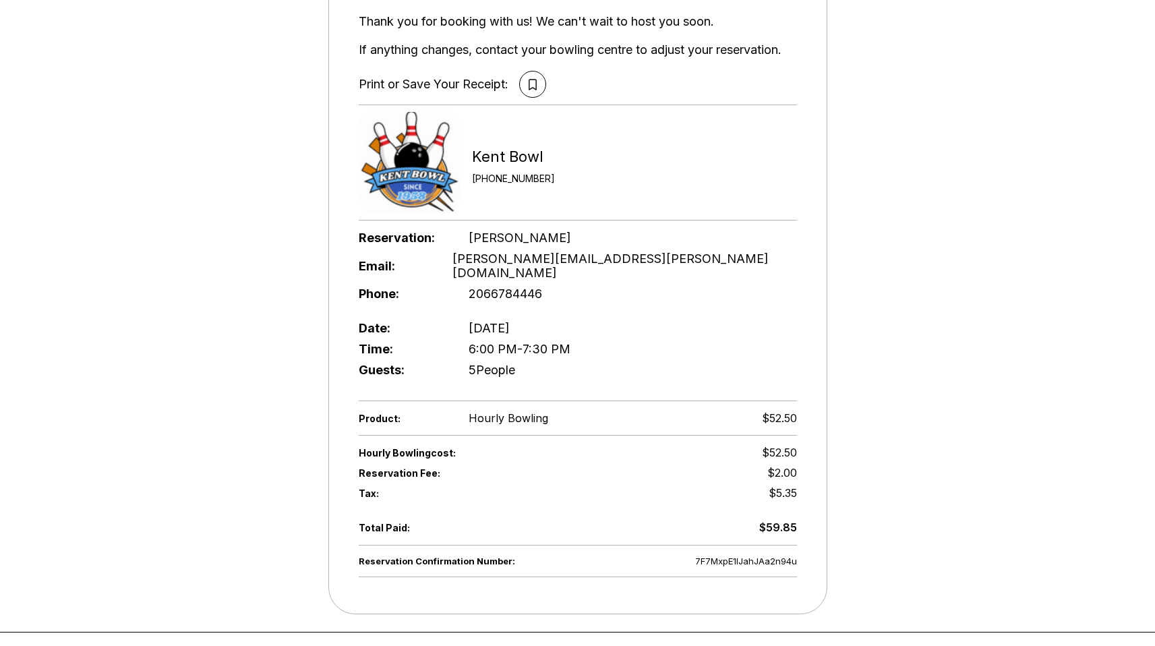
scroll to position [133, 0]
